Goal: Information Seeking & Learning: Compare options

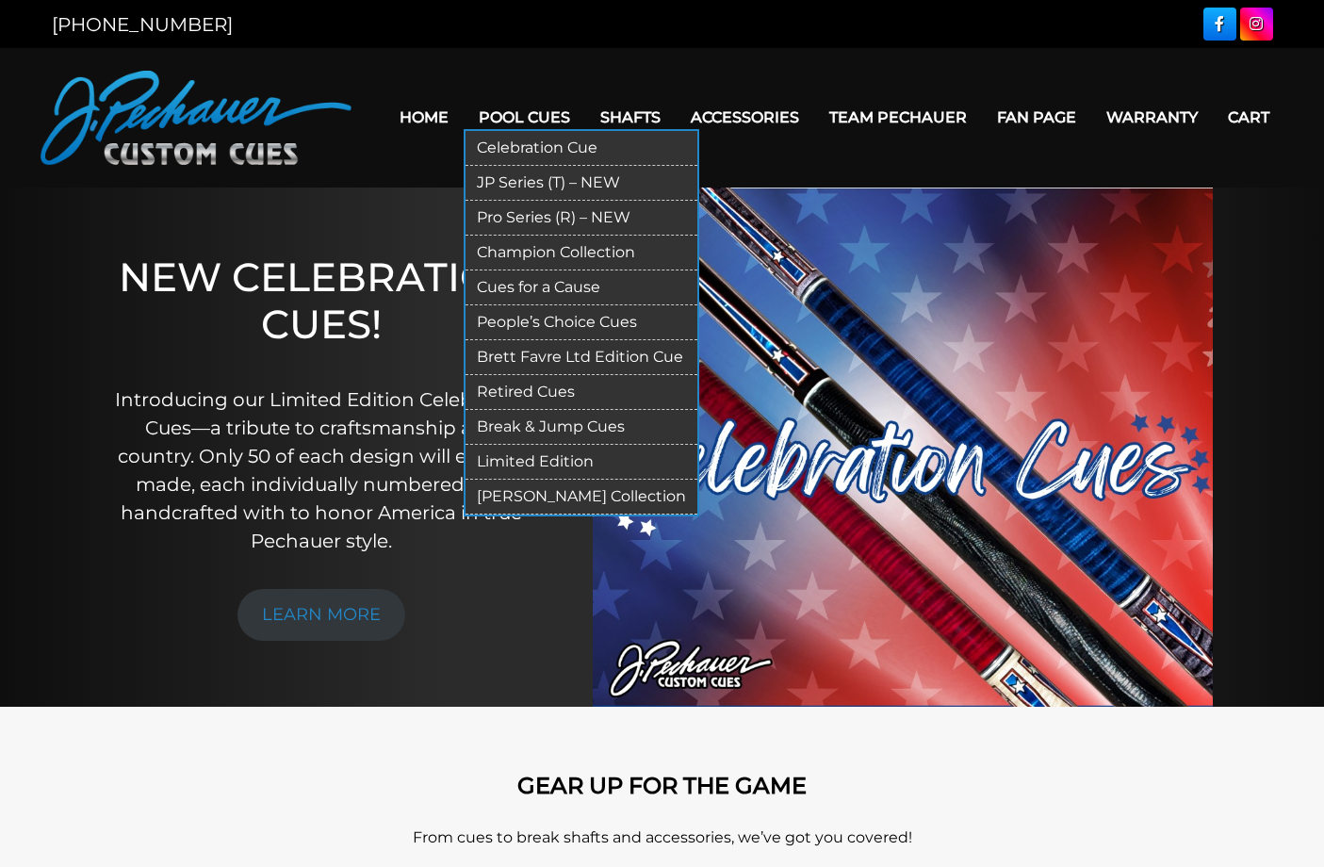
click at [482, 388] on link "Retired Cues" at bounding box center [581, 392] width 232 height 35
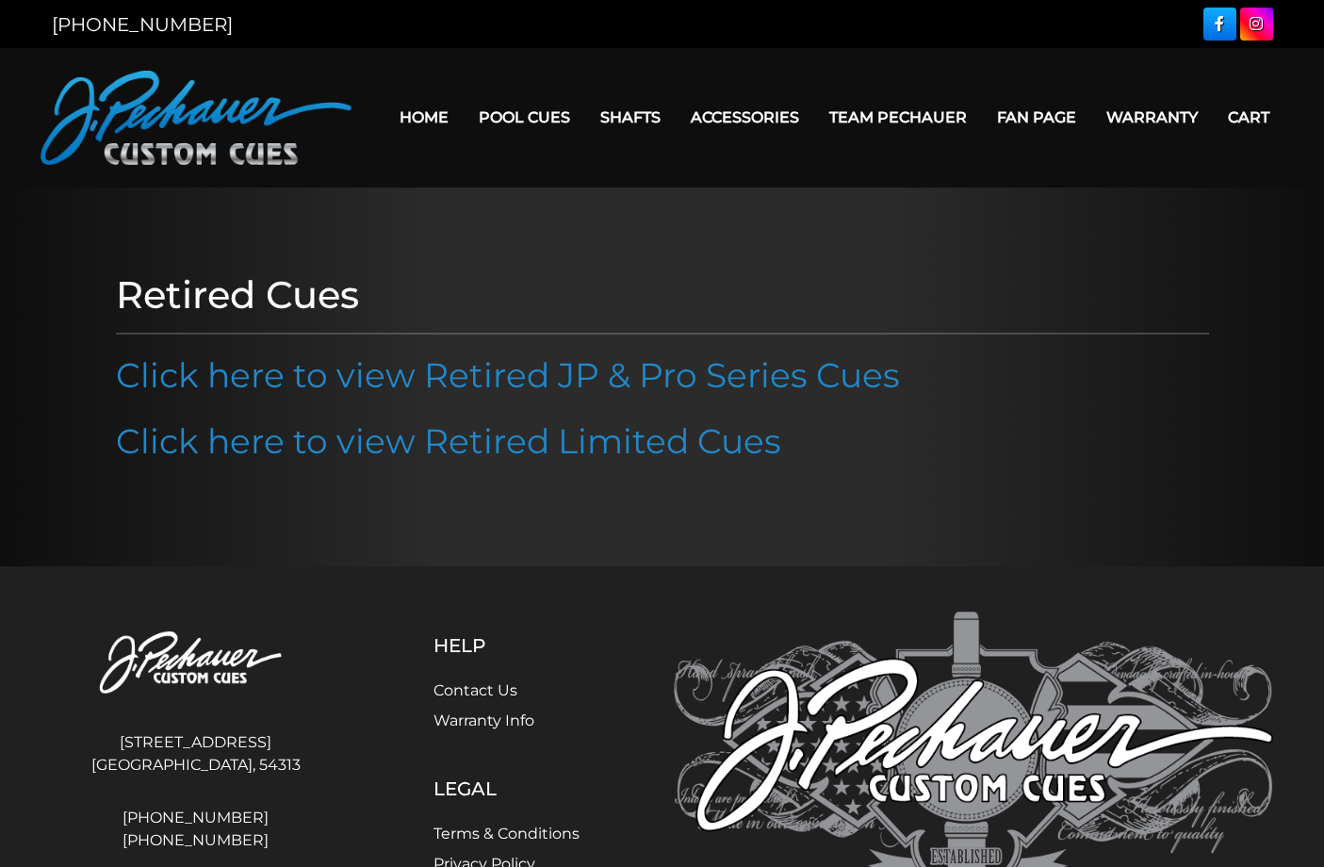
click at [482, 388] on link "Click here to view Retired JP & Pro Series Cues" at bounding box center [508, 374] width 784 height 41
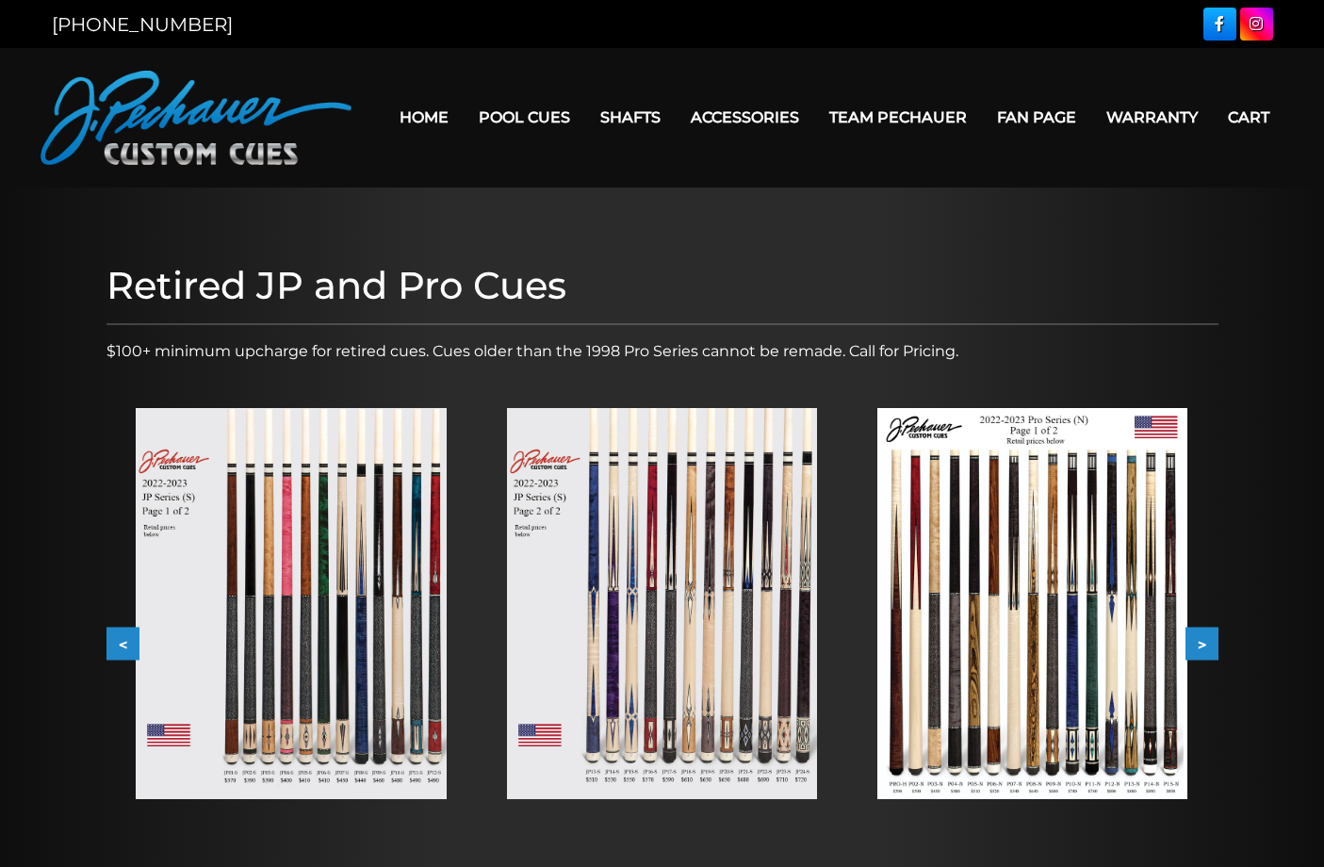
click at [340, 560] on img at bounding box center [291, 603] width 310 height 391
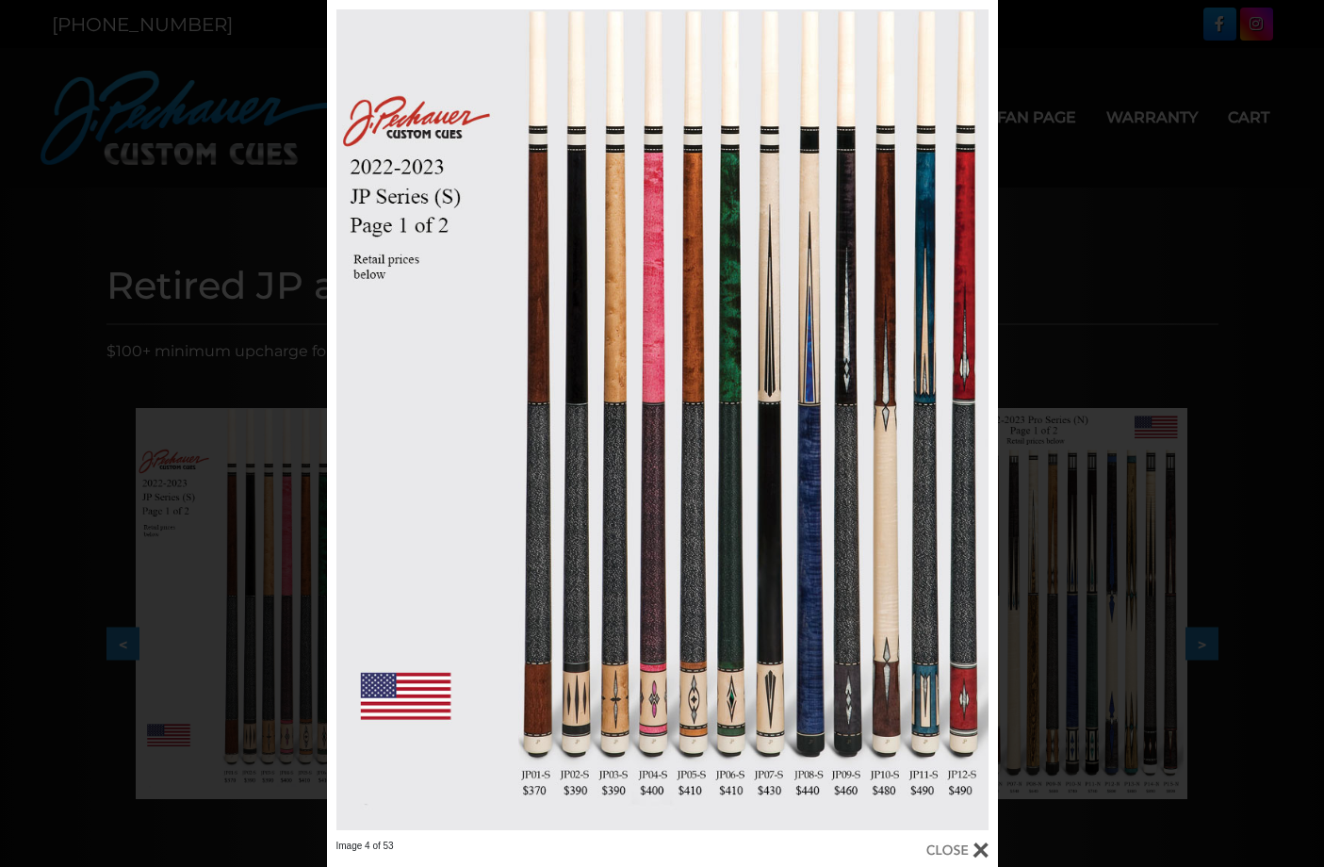
click at [1112, 269] on div "Image 4 of 53" at bounding box center [662, 433] width 1324 height 867
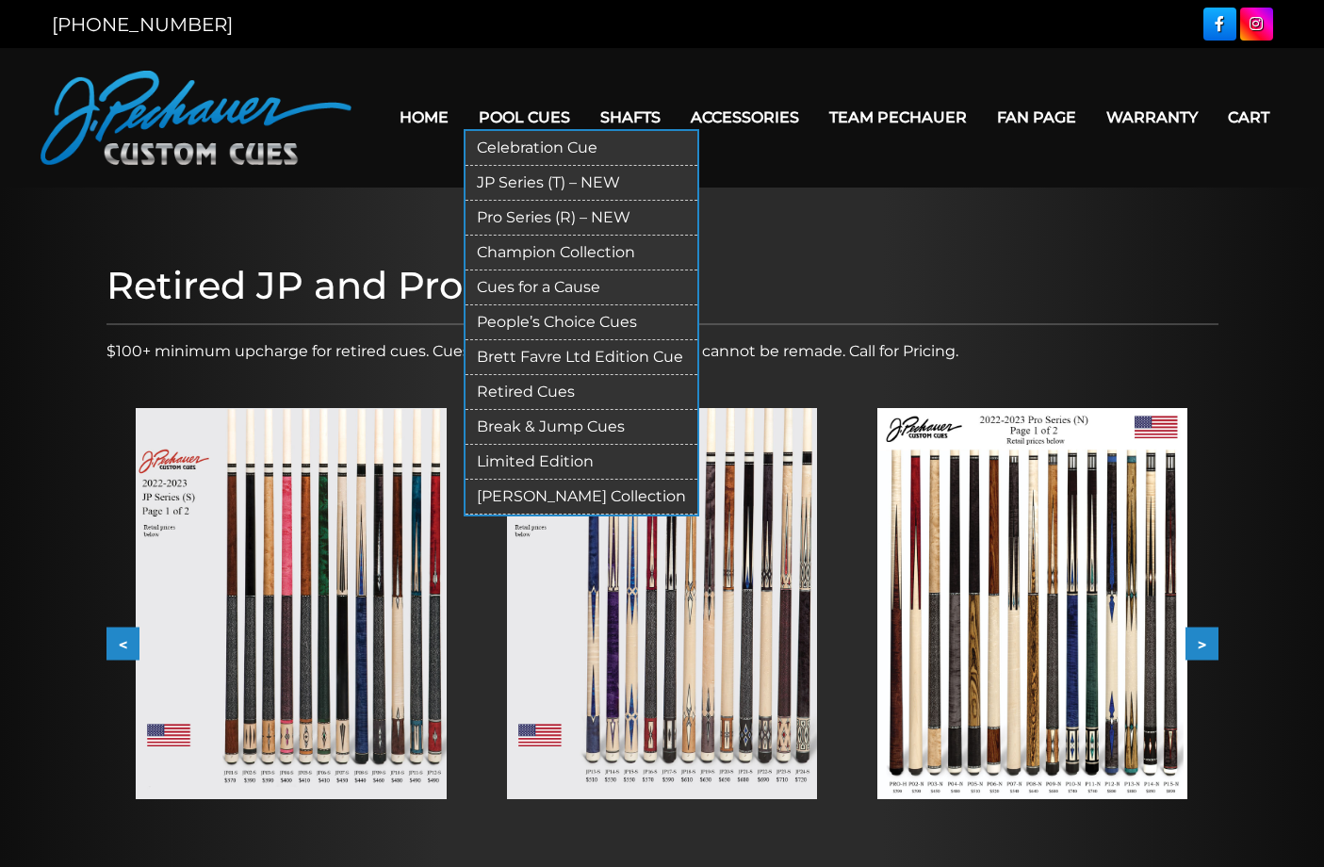
click at [473, 190] on link "JP Series (T) – NEW" at bounding box center [581, 183] width 232 height 35
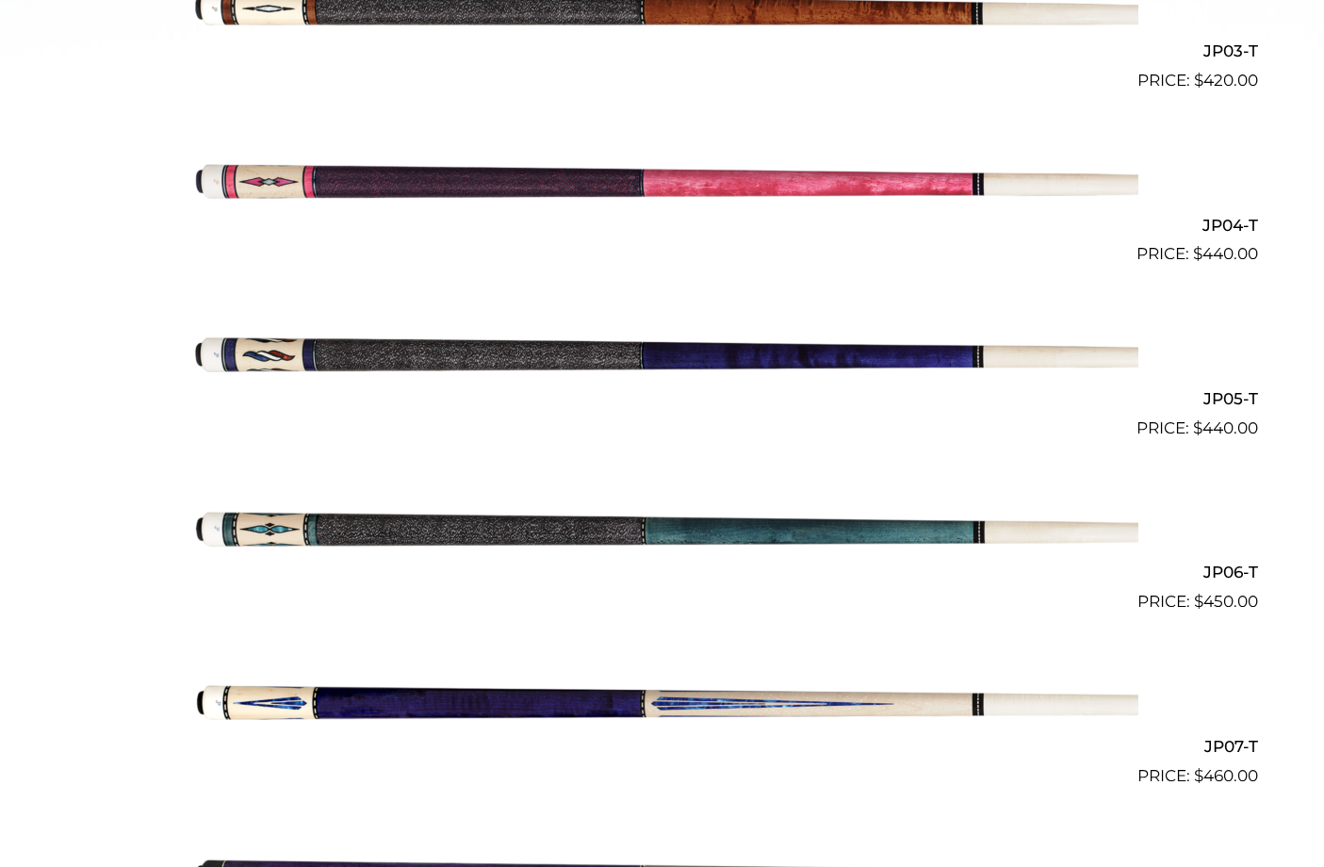
scroll to position [1057, 0]
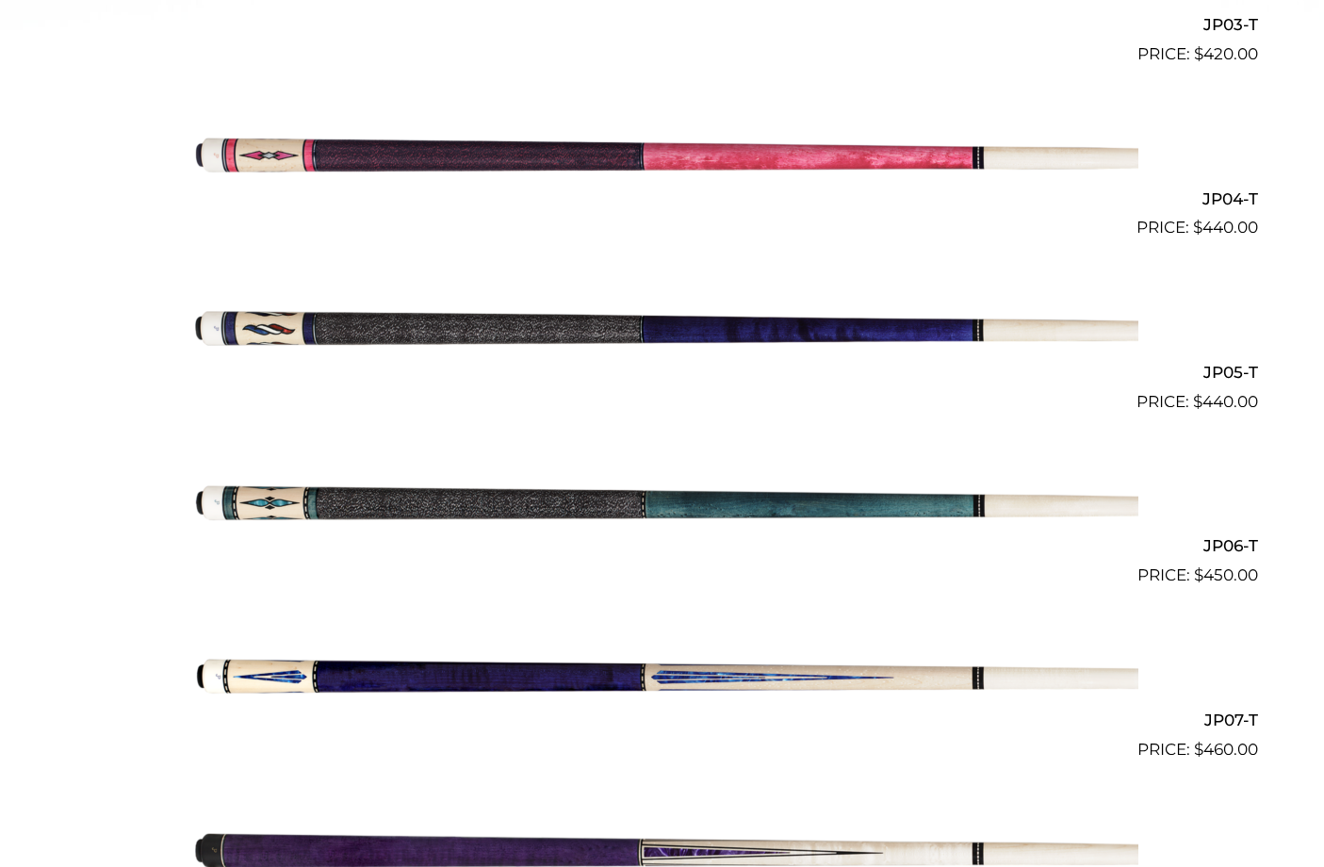
click at [443, 511] on img at bounding box center [663, 501] width 952 height 158
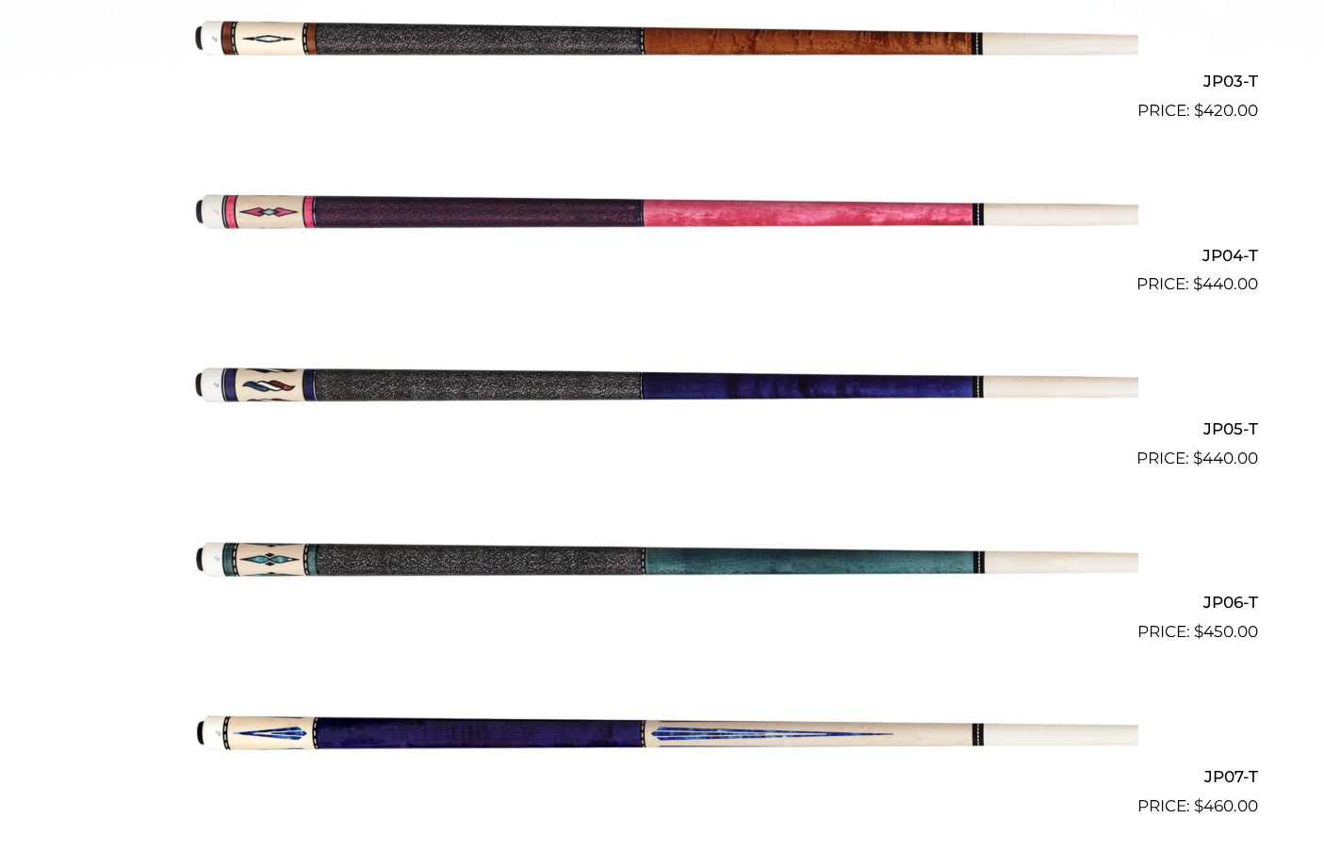
scroll to position [961, 0]
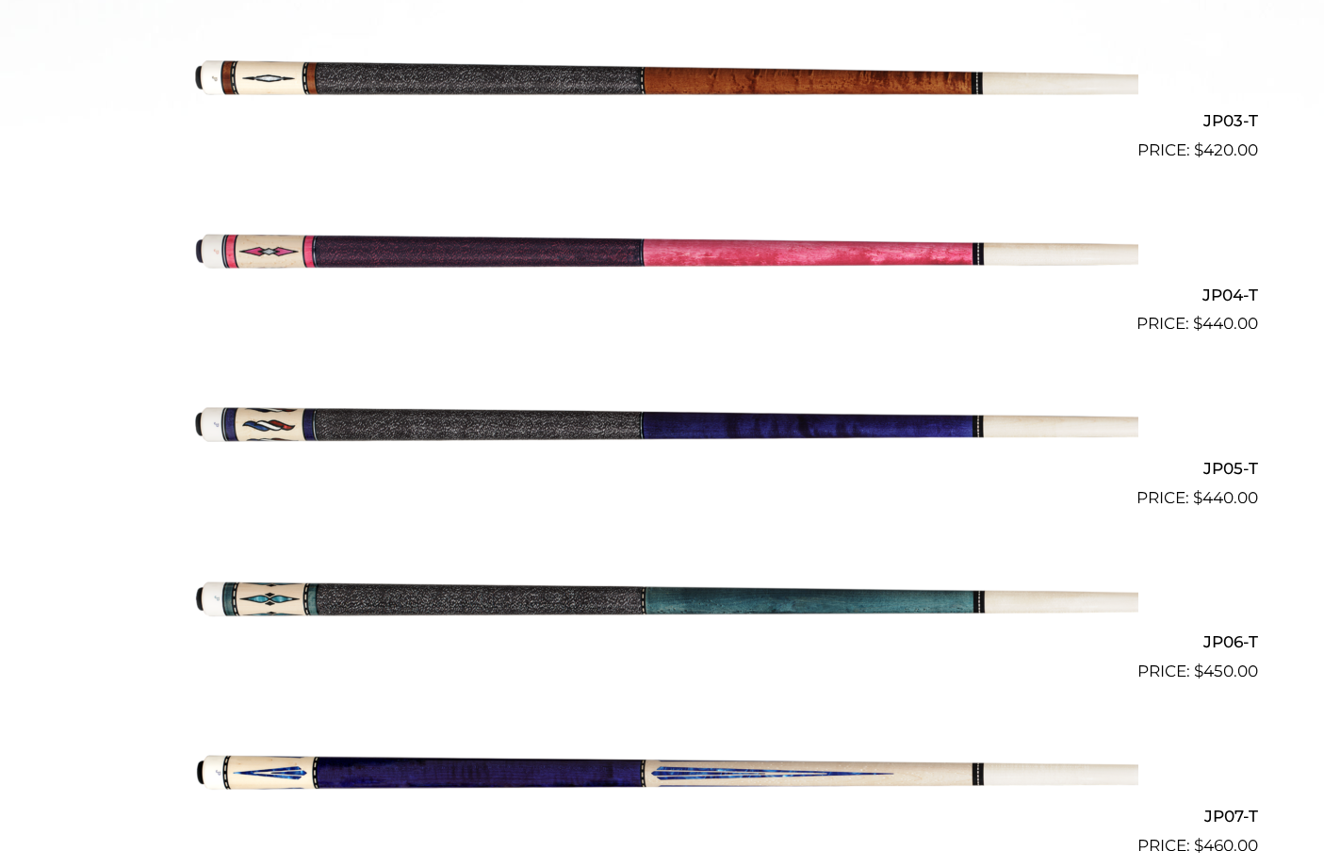
click at [481, 252] on img at bounding box center [663, 250] width 952 height 158
click at [522, 603] on img at bounding box center [663, 597] width 952 height 158
click at [574, 256] on img at bounding box center [663, 250] width 952 height 158
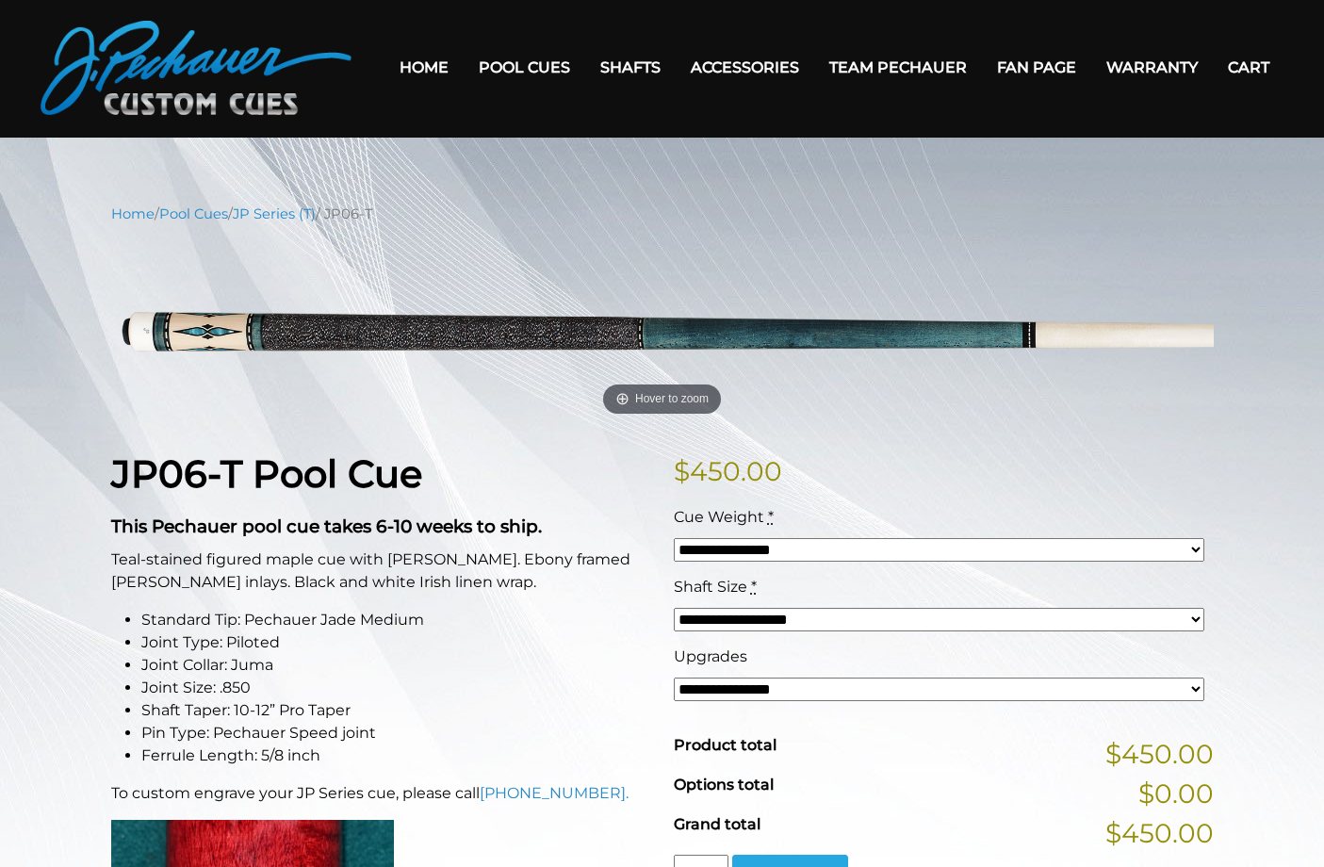
scroll to position [96, 0]
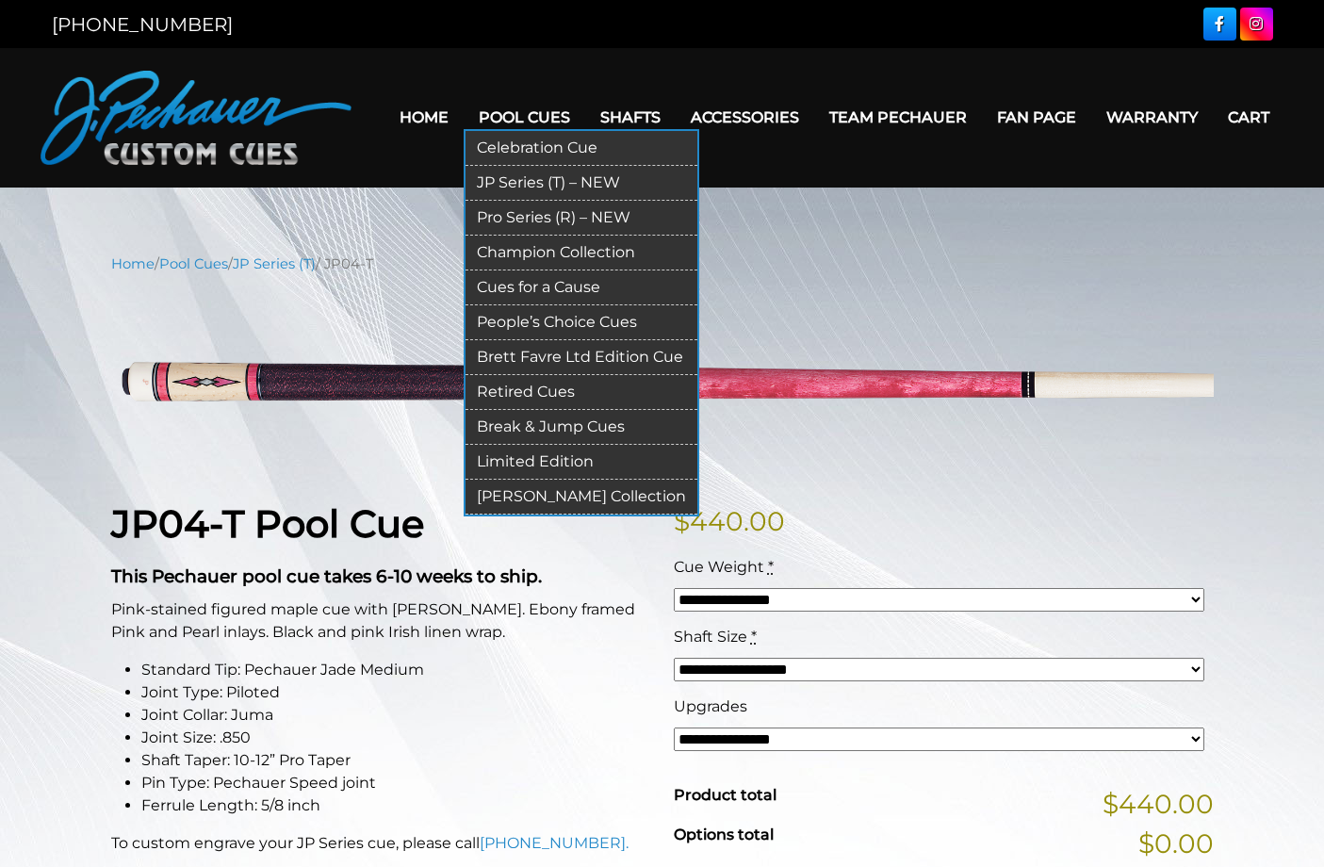
click at [468, 386] on link "Retired Cues" at bounding box center [581, 392] width 232 height 35
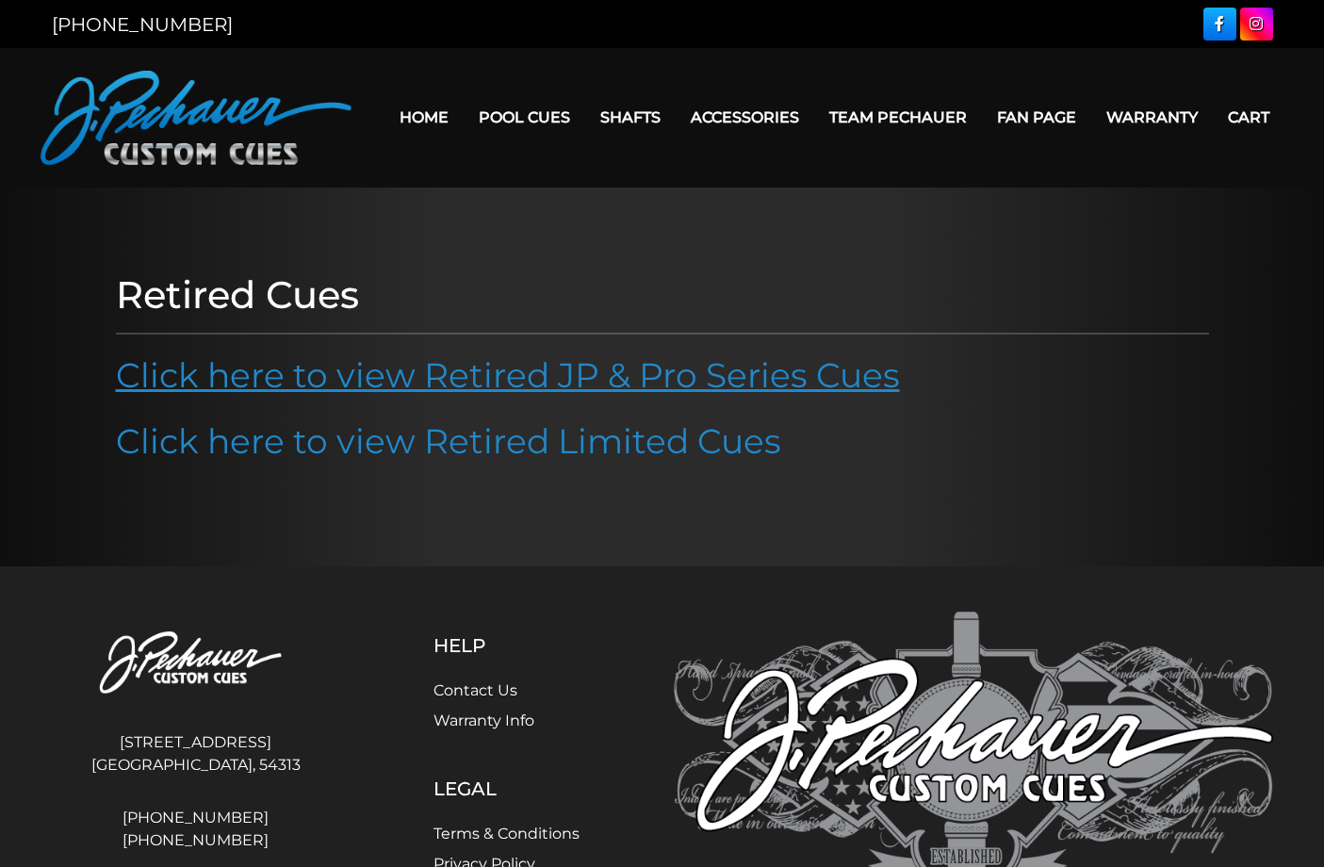
click at [447, 379] on link "Click here to view Retired JP & Pro Series Cues" at bounding box center [508, 374] width 784 height 41
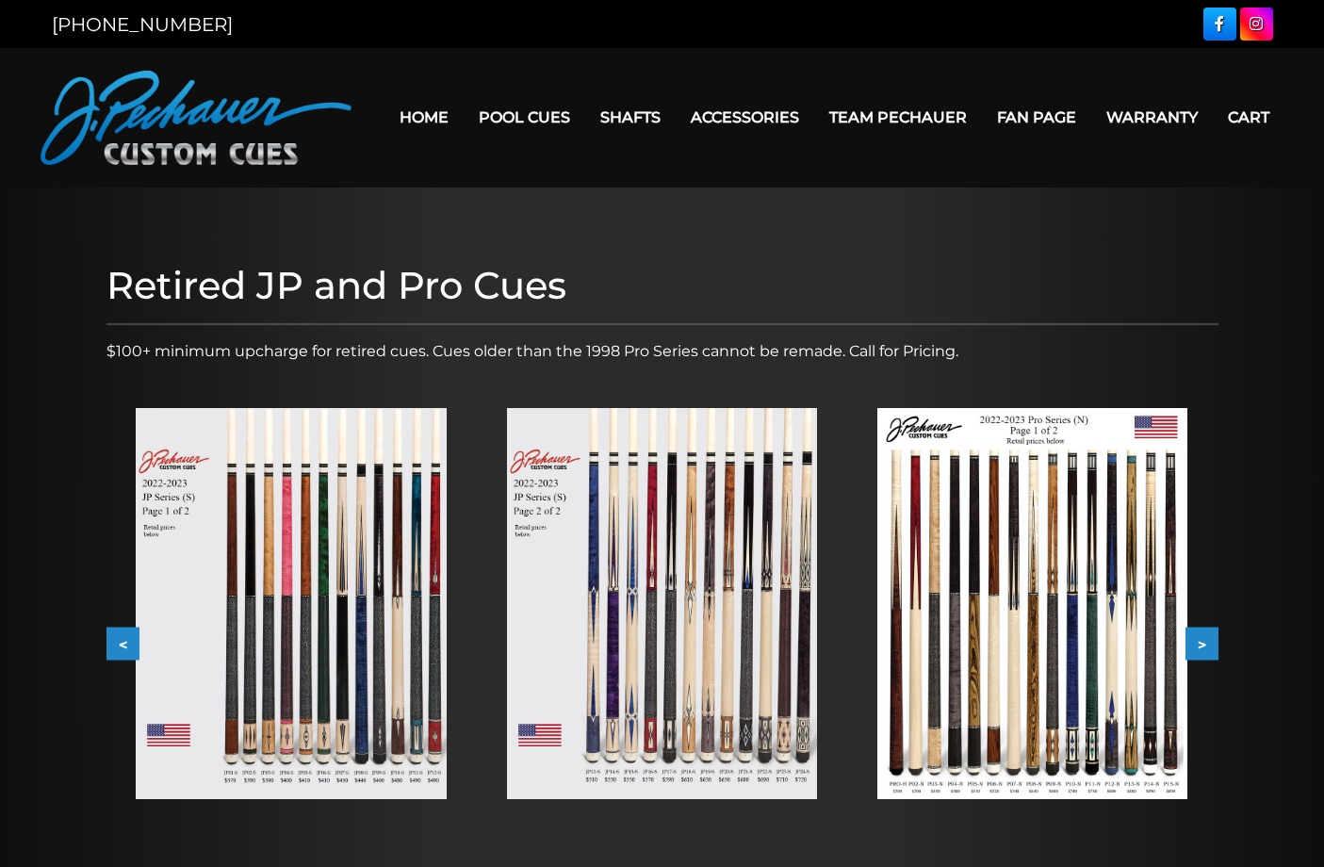
click at [347, 578] on img at bounding box center [291, 603] width 310 height 391
